Goal: Use online tool/utility: Utilize a website feature to perform a specific function

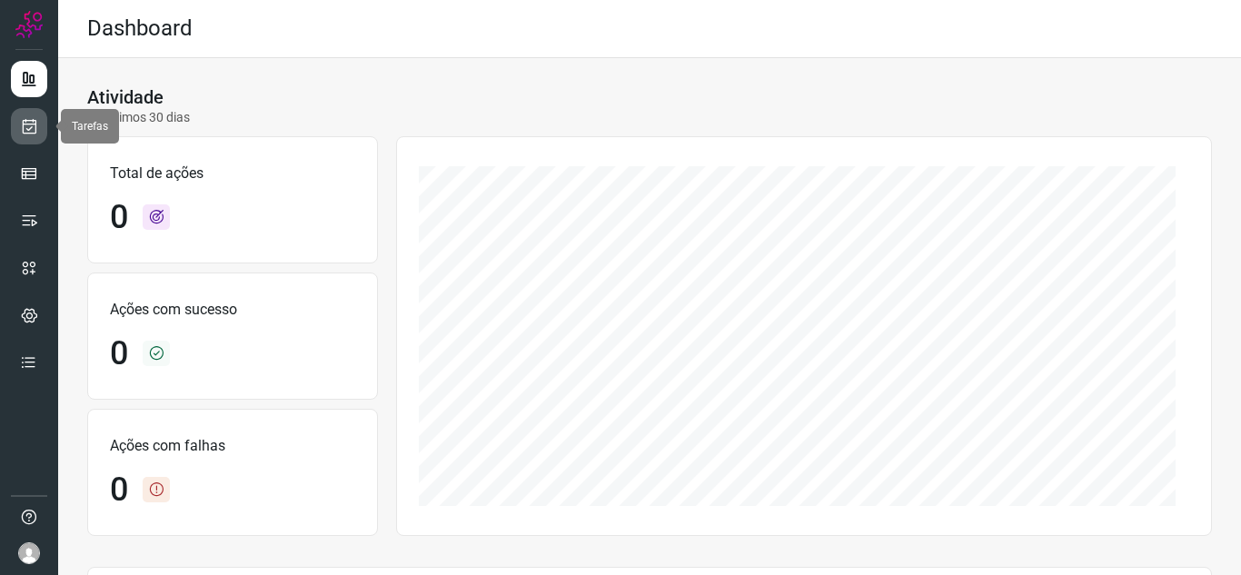
click at [39, 125] on link at bounding box center [29, 126] width 36 height 36
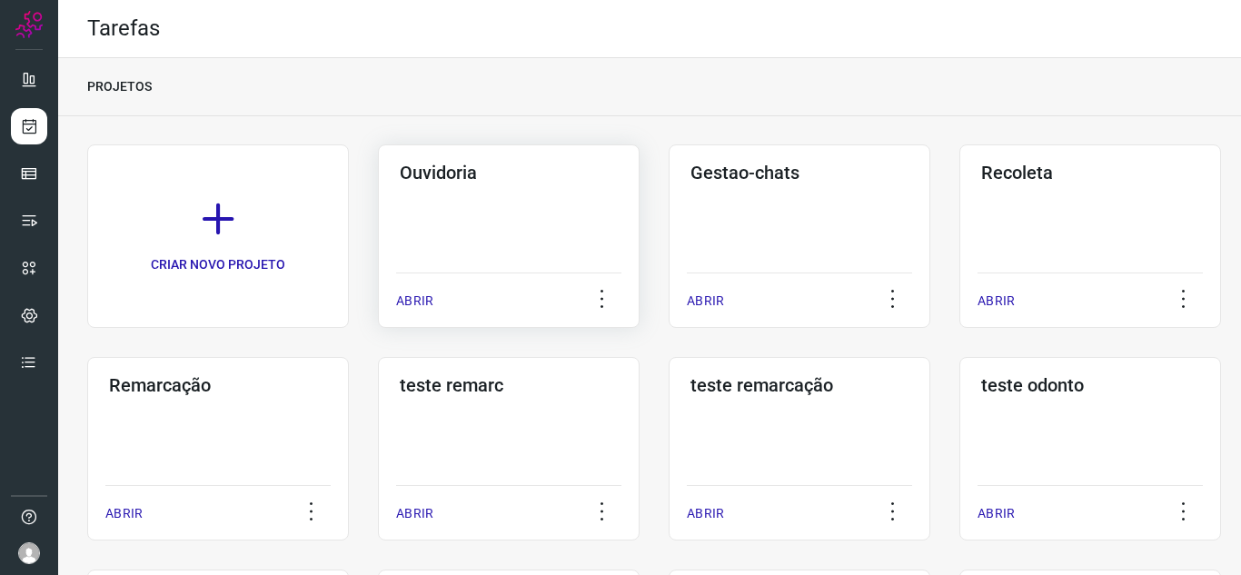
click at [402, 298] on p "ABRIR" at bounding box center [414, 301] width 37 height 19
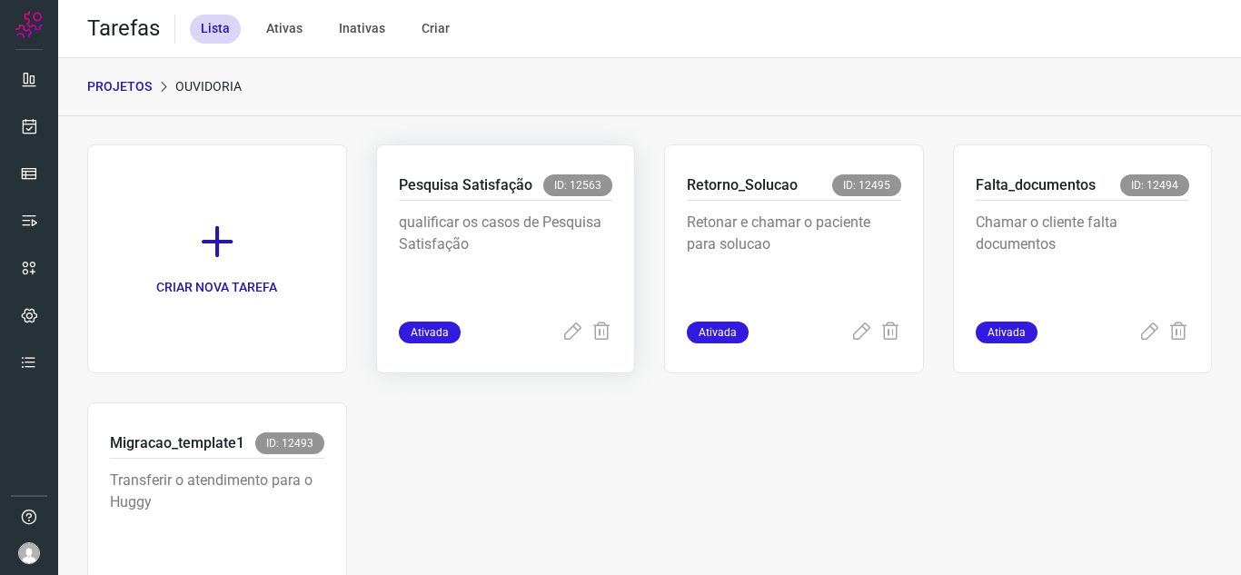
click at [430, 333] on span "Ativada" at bounding box center [430, 333] width 62 height 22
click at [561, 339] on icon at bounding box center [572, 333] width 22 height 22
click at [706, 338] on span "Ativada" at bounding box center [718, 333] width 62 height 22
click at [850, 339] on icon at bounding box center [861, 333] width 22 height 22
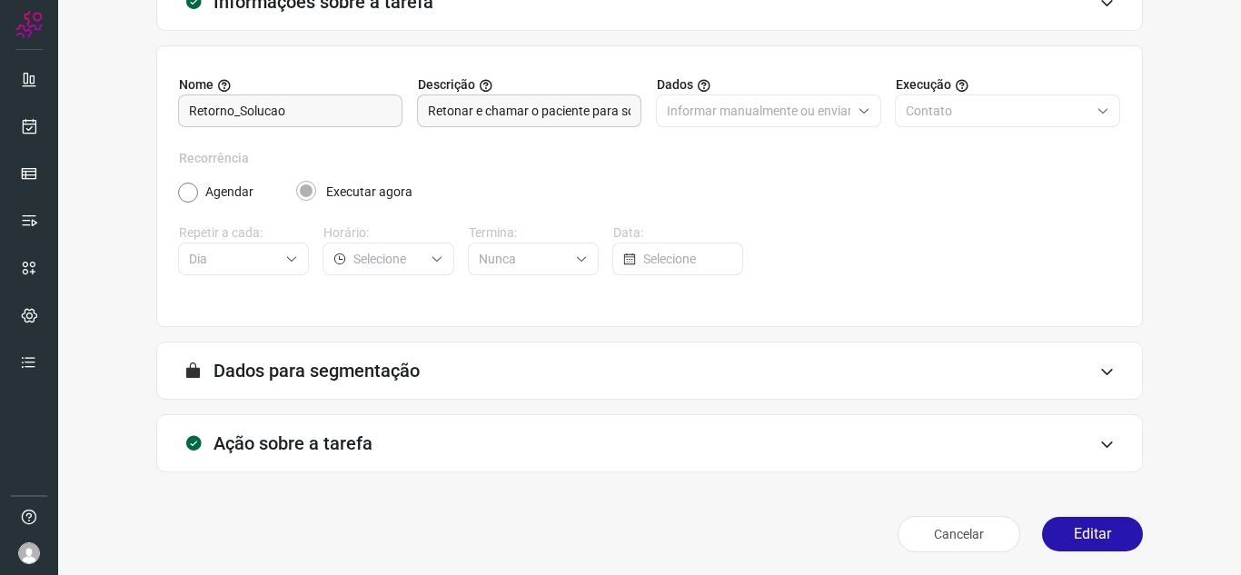
scroll to position [134, 0]
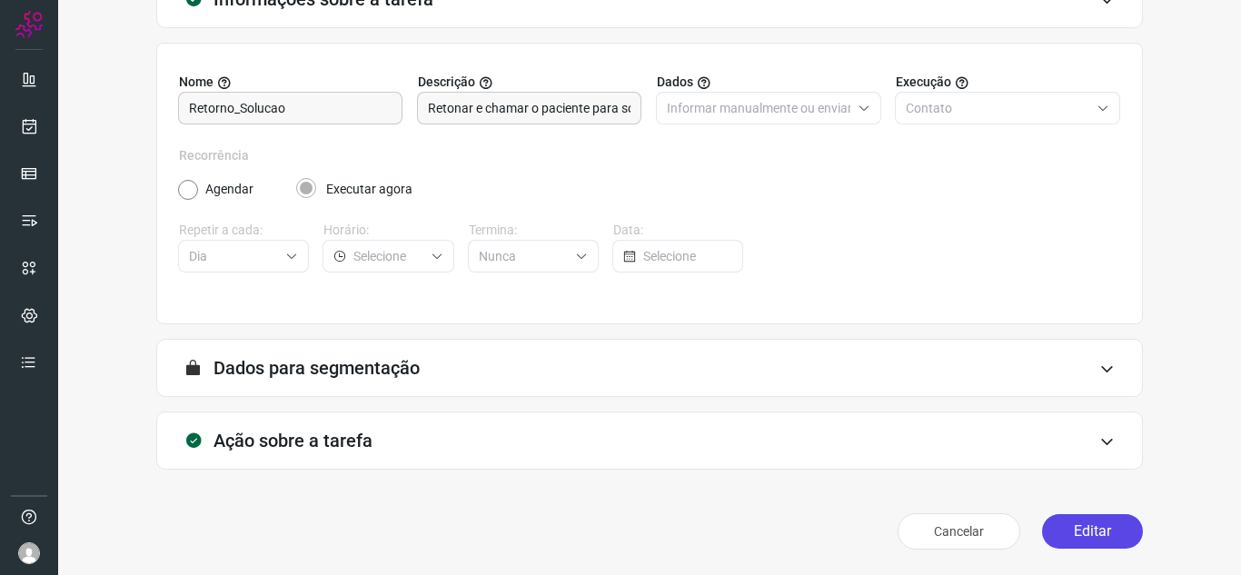
click at [1073, 526] on button "Editar" at bounding box center [1092, 531] width 101 height 35
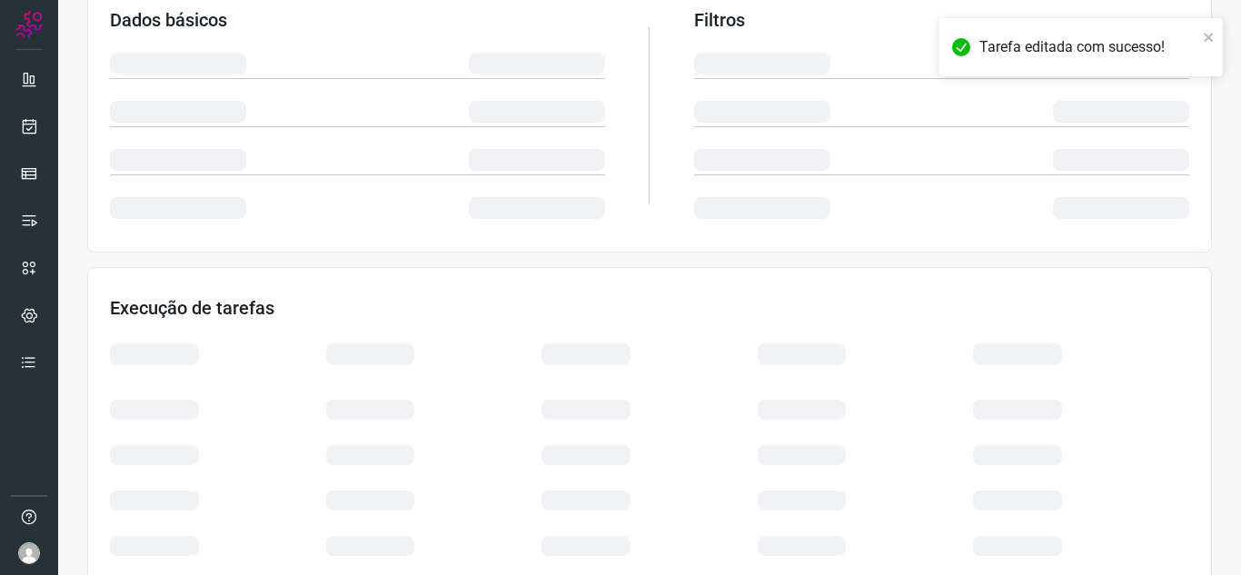
scroll to position [396, 0]
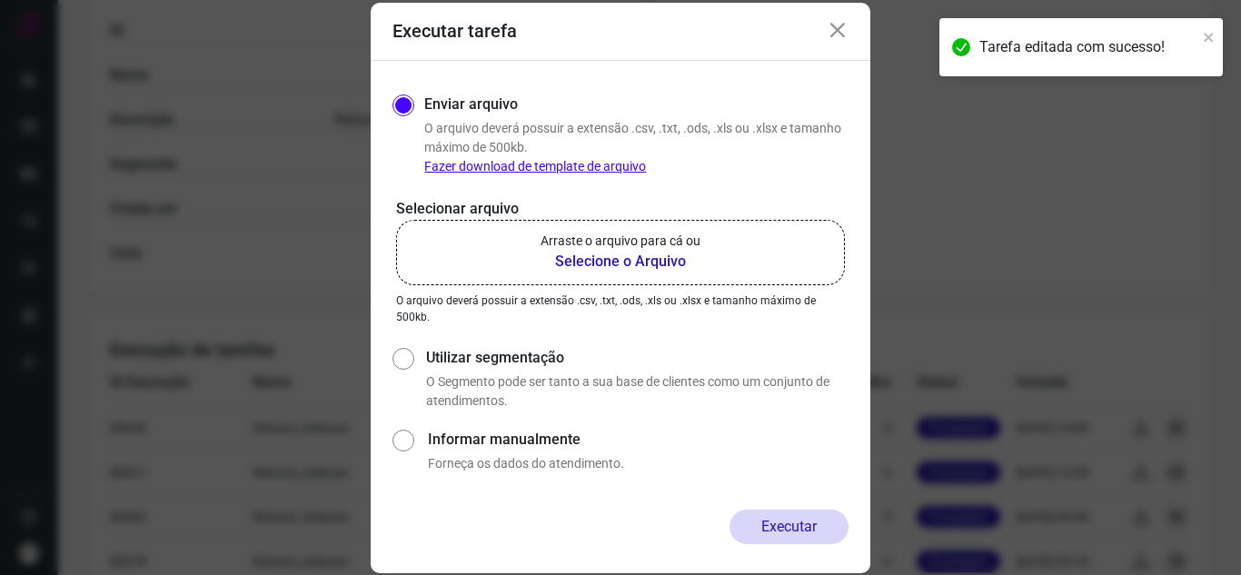
click at [671, 261] on b "Selecione o Arquivo" at bounding box center [620, 262] width 160 height 22
click at [0, 0] on input "Arraste o arquivo para cá ou Selecione o Arquivo" at bounding box center [0, 0] width 0 height 0
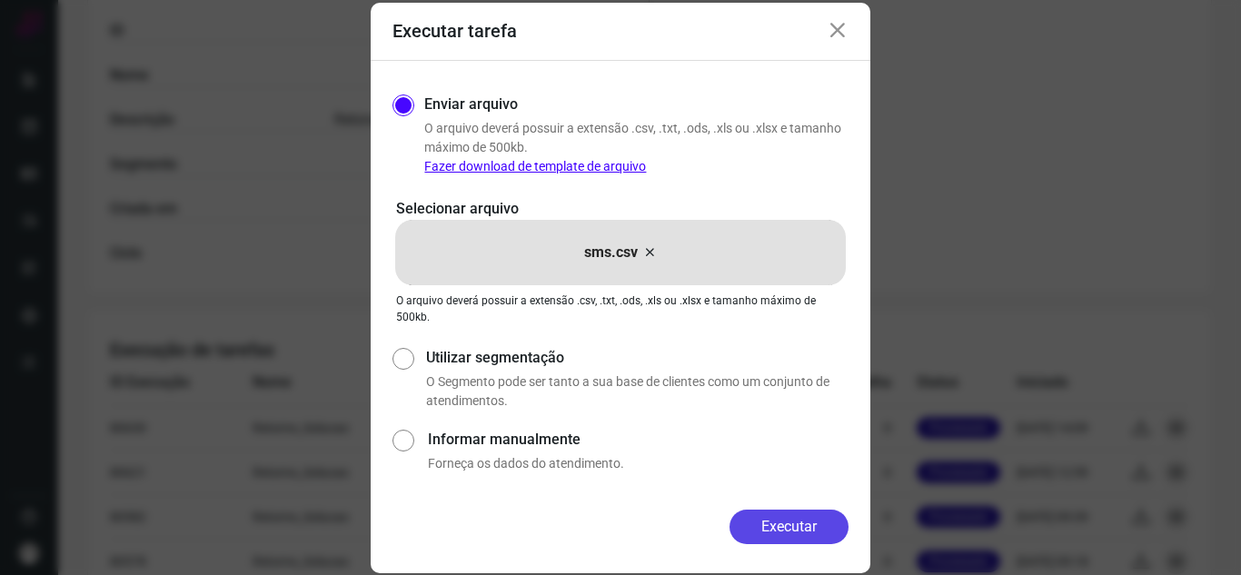
click at [801, 526] on button "Executar" at bounding box center [788, 527] width 119 height 35
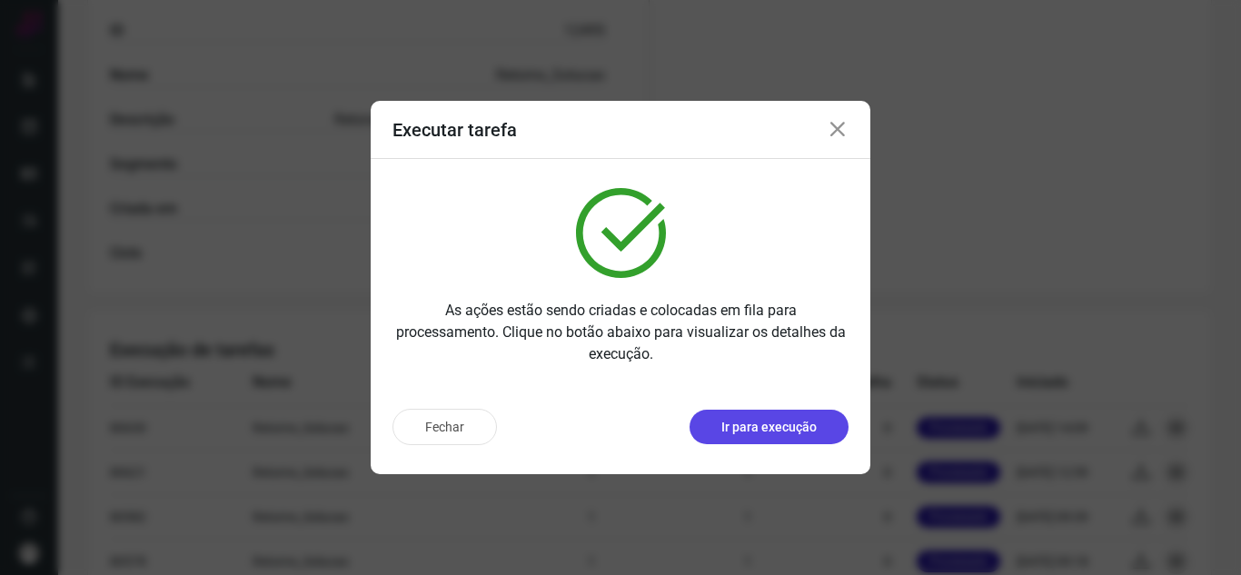
click at [783, 420] on p "Ir para execução" at bounding box center [768, 427] width 95 height 19
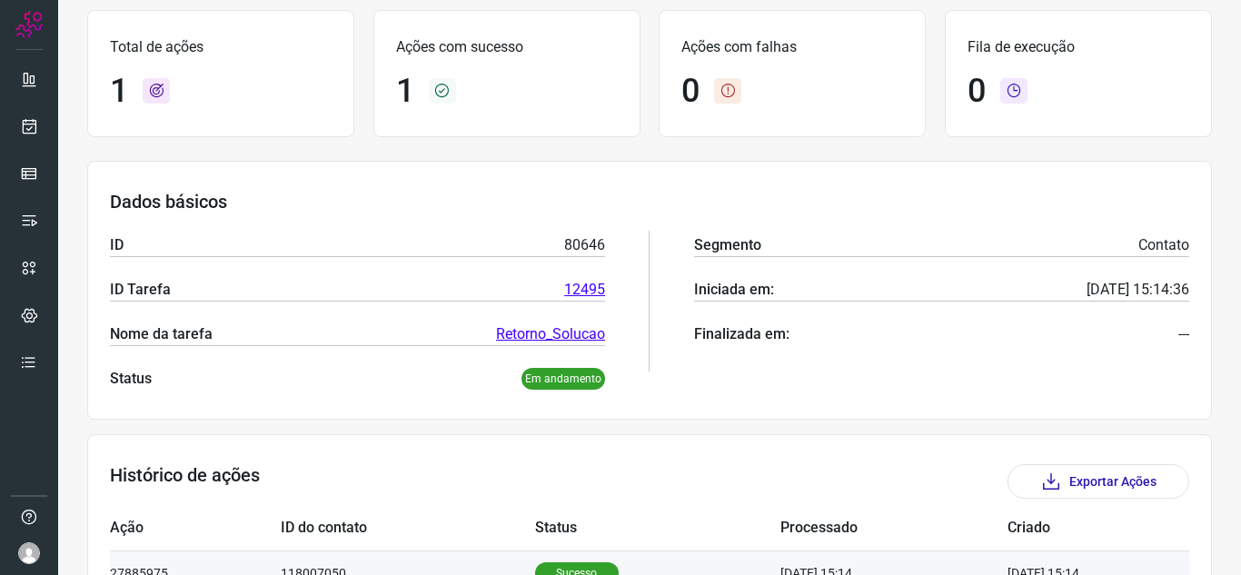
scroll to position [219, 0]
